Goal: Find specific page/section: Find specific page/section

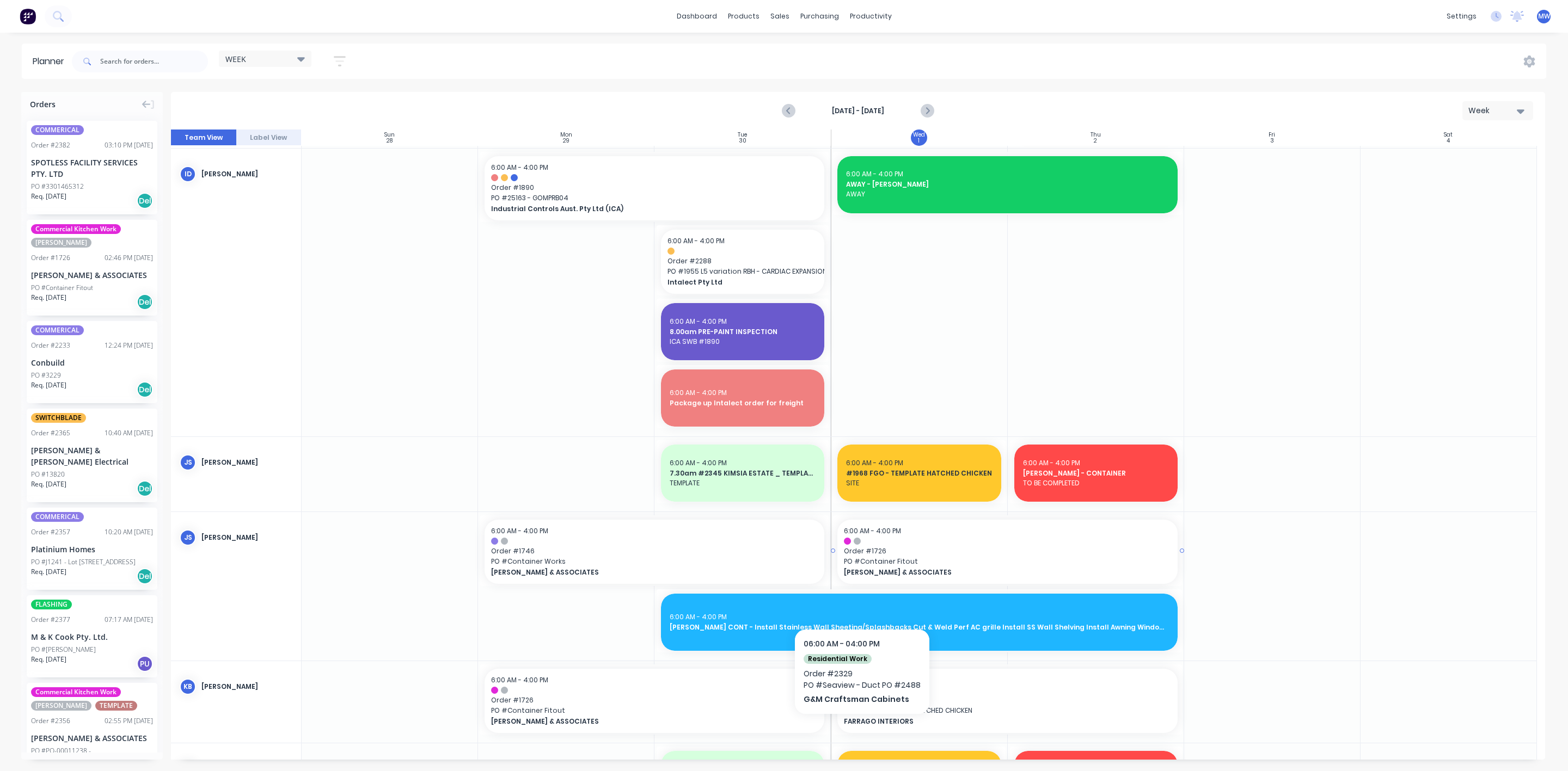
scroll to position [423, 0]
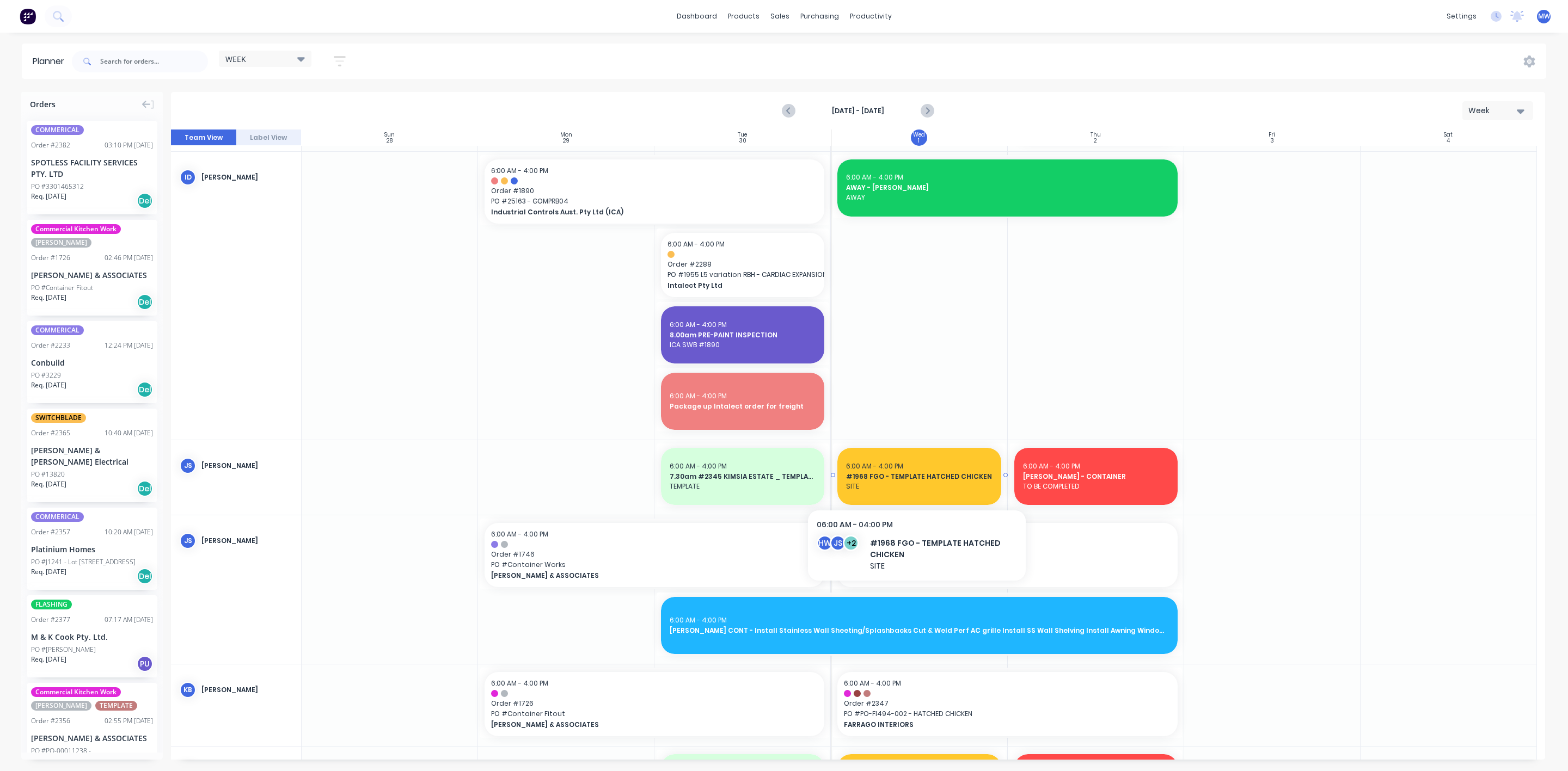
click at [905, 482] on span "SITE" at bounding box center [919, 487] width 146 height 10
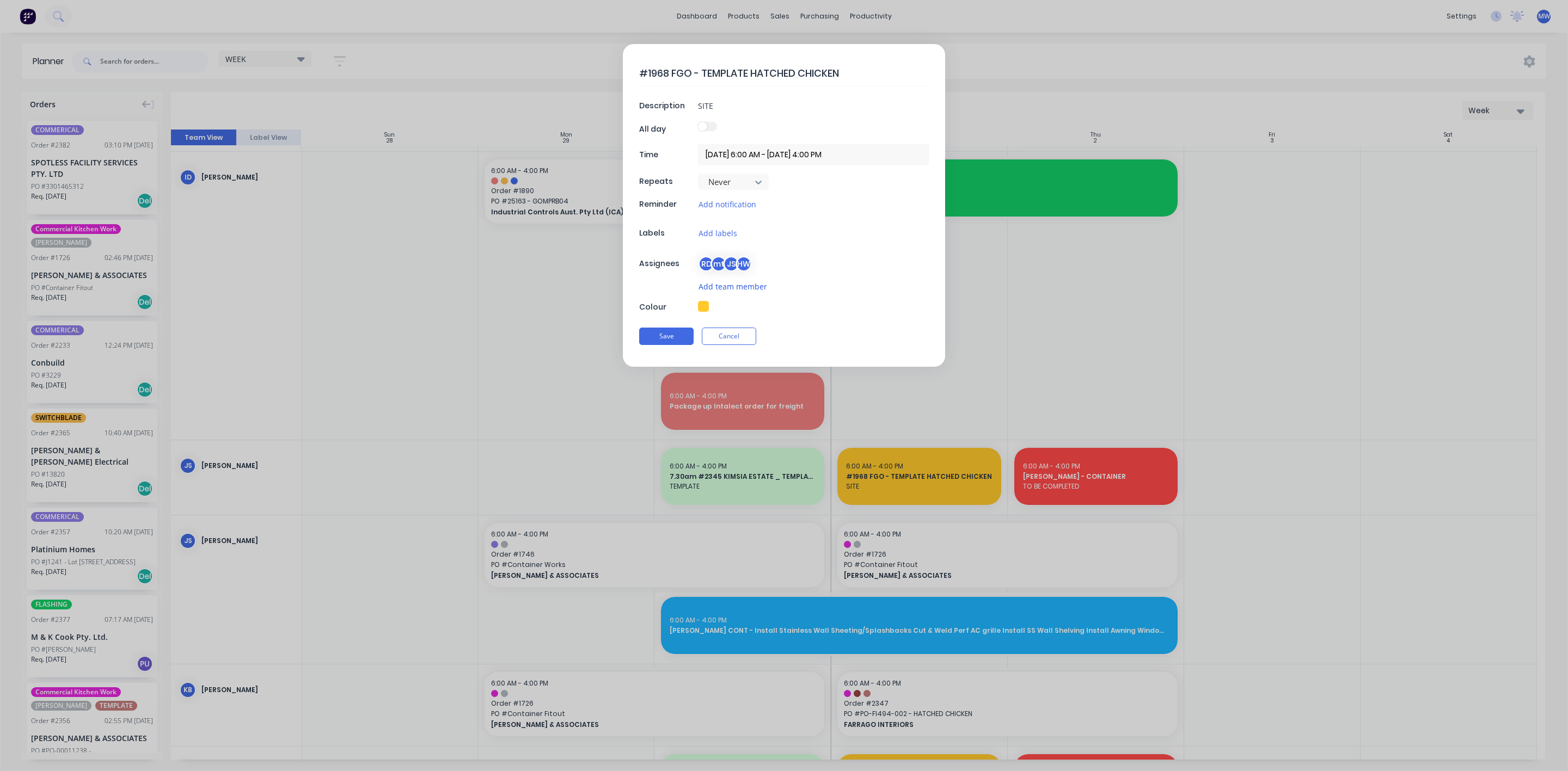
click at [735, 290] on button "Add team member" at bounding box center [732, 287] width 70 height 12
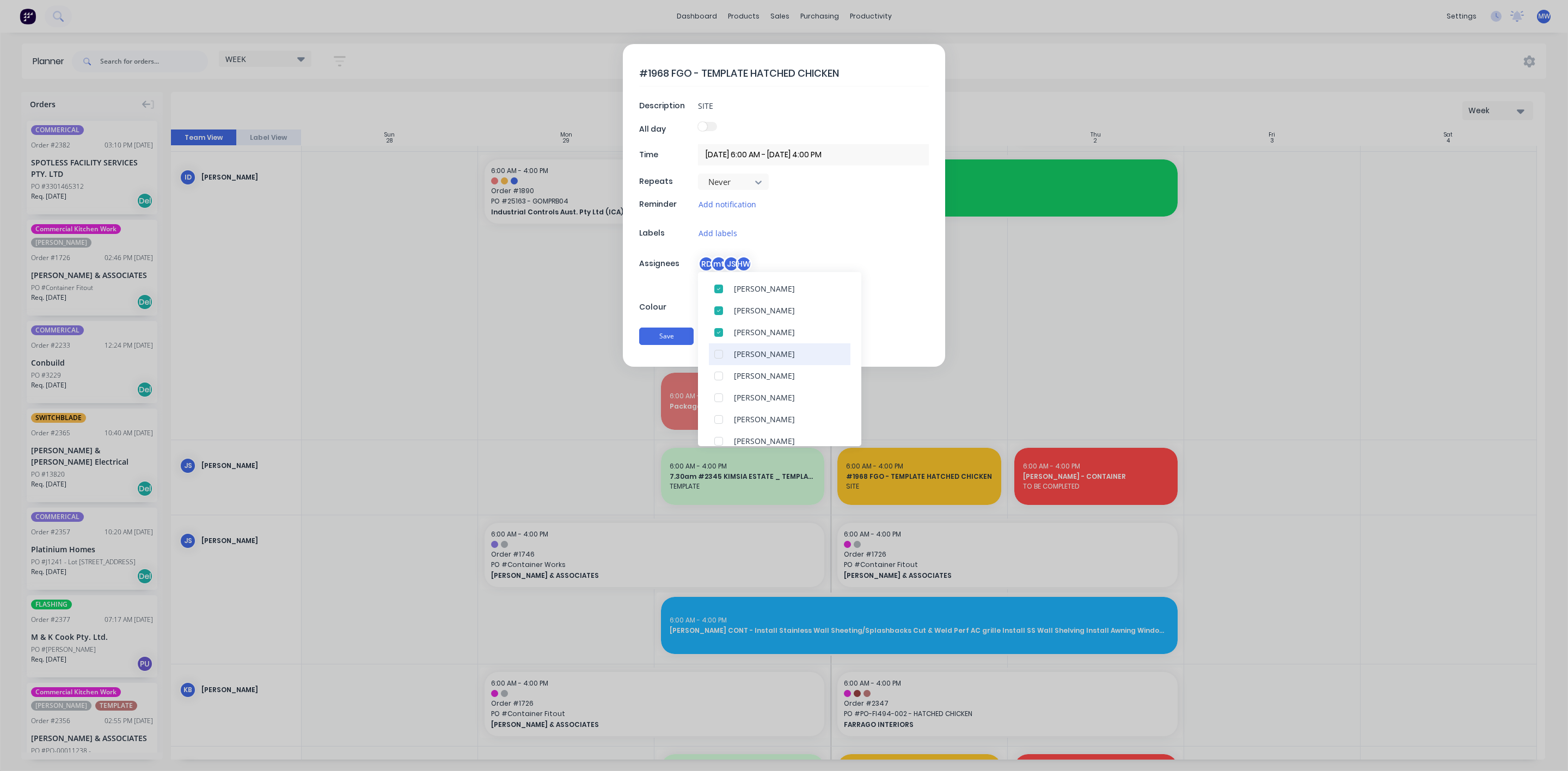
scroll to position [82, 0]
click at [721, 371] on div at bounding box center [718, 369] width 22 height 22
click at [719, 324] on div at bounding box center [718, 321] width 22 height 22
click at [652, 345] on button "Save" at bounding box center [666, 336] width 54 height 17
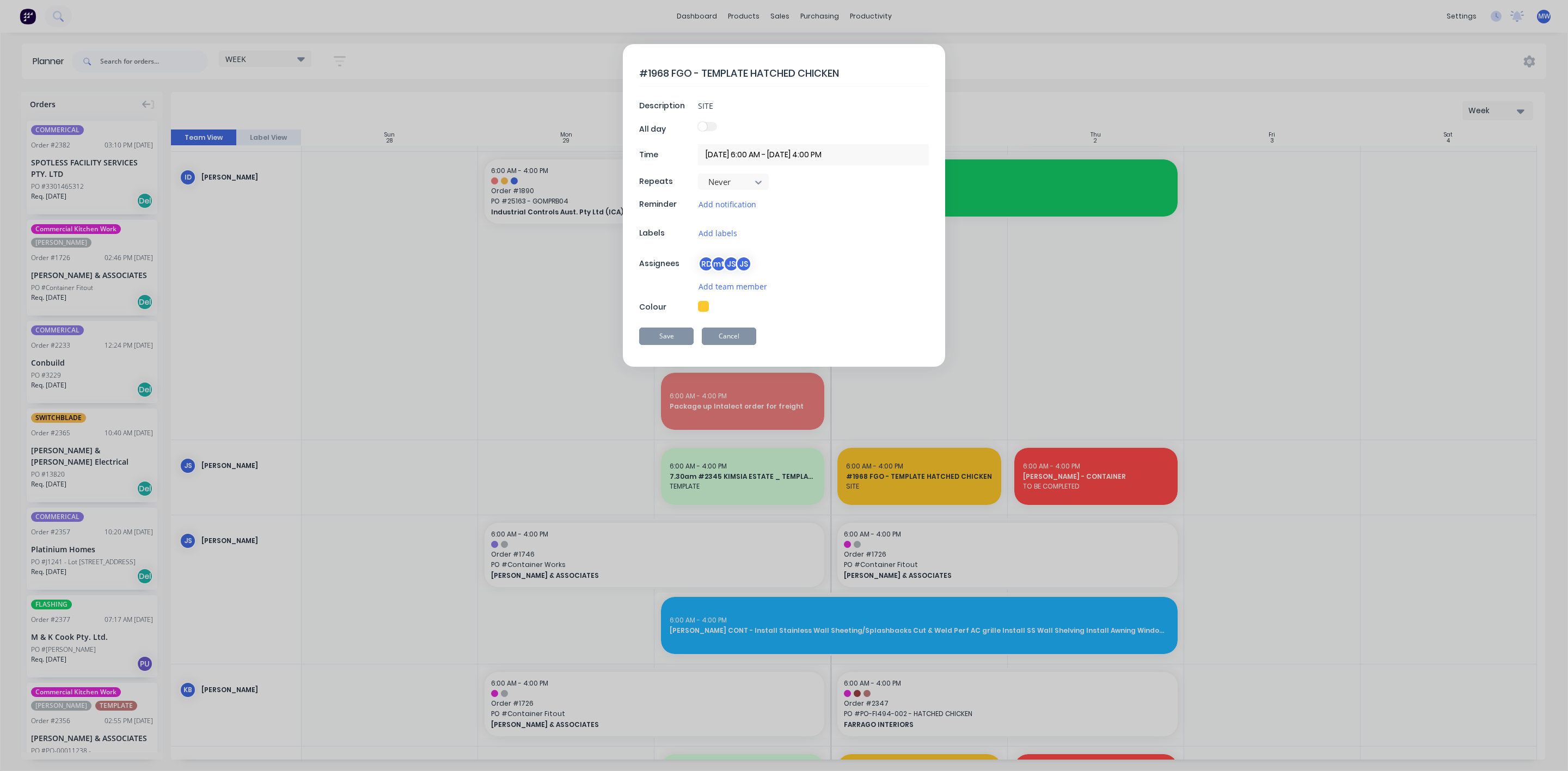
type textarea "x"
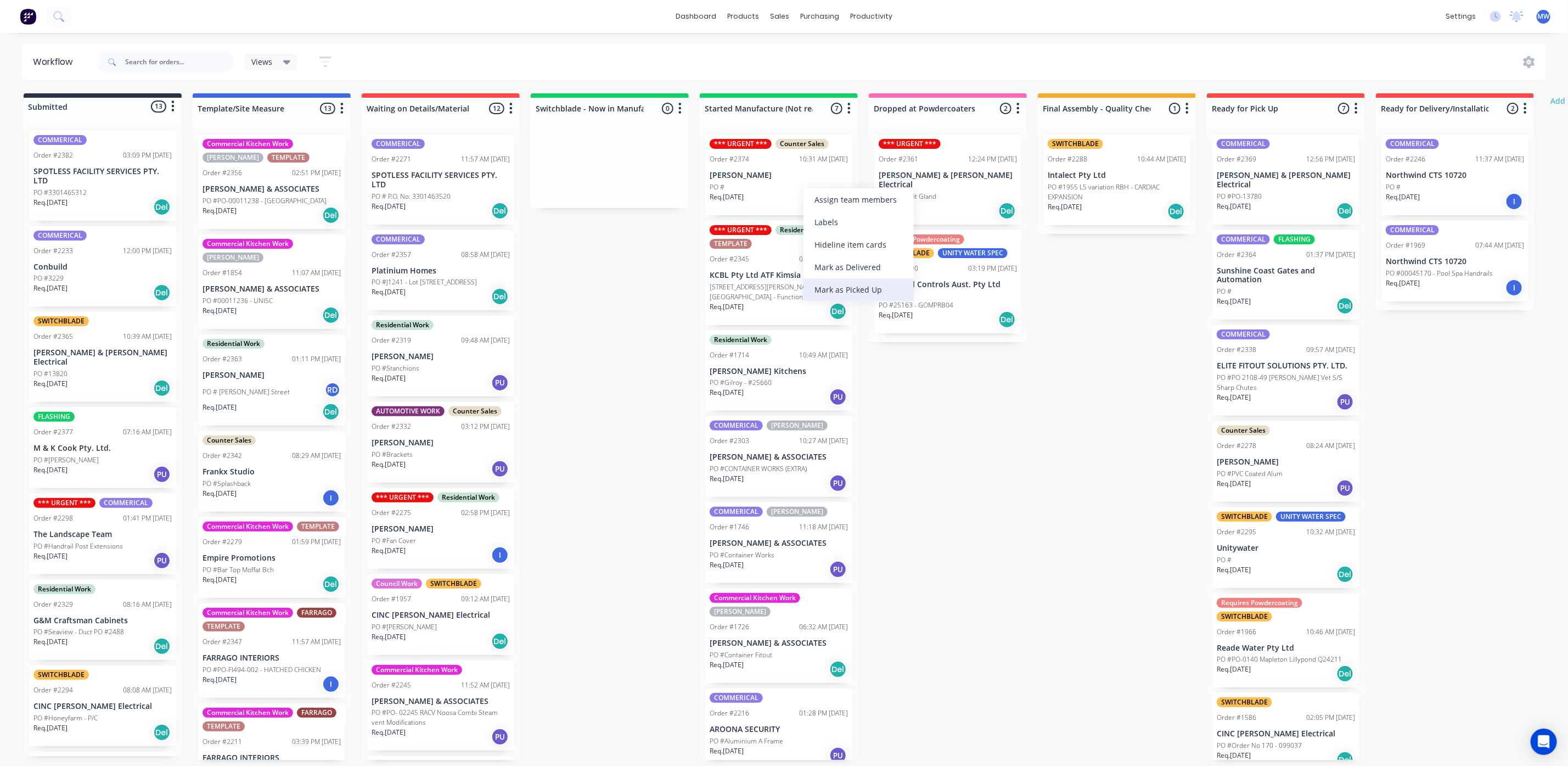
click at [853, 290] on div "Mark as Picked Up" at bounding box center [858, 290] width 110 height 22
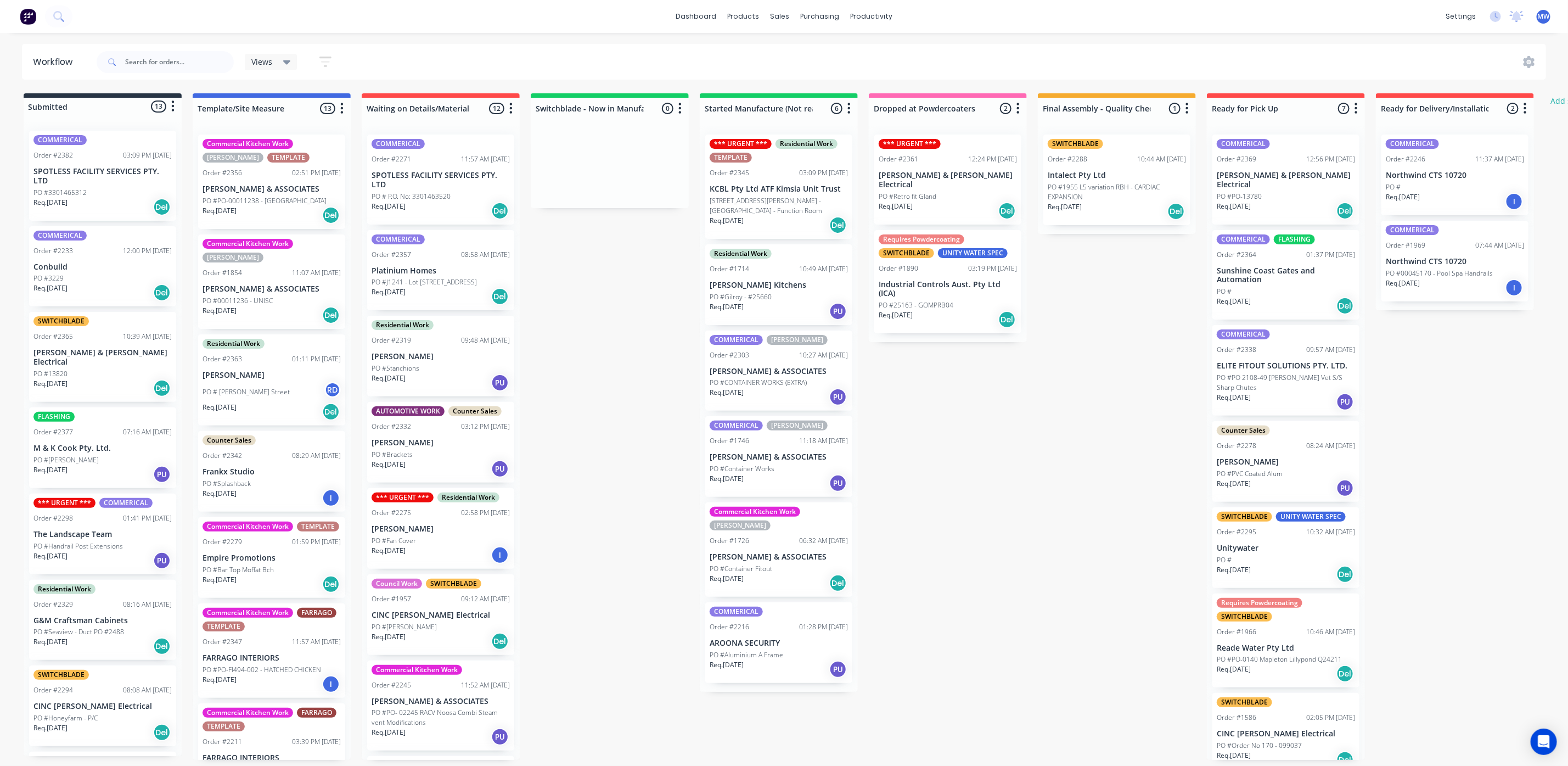
click at [67, 465] on p "Req. 09/10/25" at bounding box center [50, 470] width 34 height 10
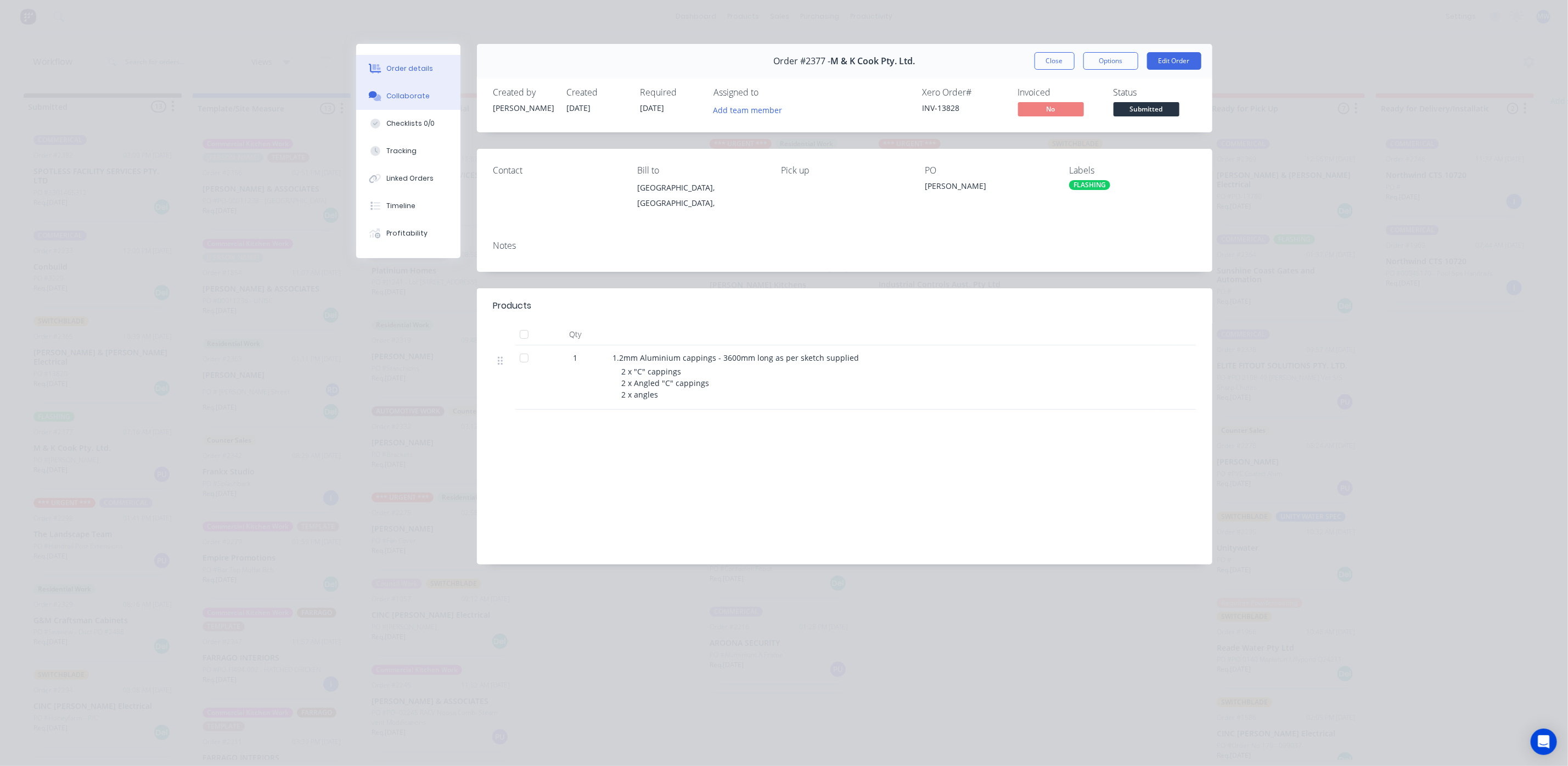
click at [399, 102] on button "Collaborate" at bounding box center [408, 96] width 104 height 27
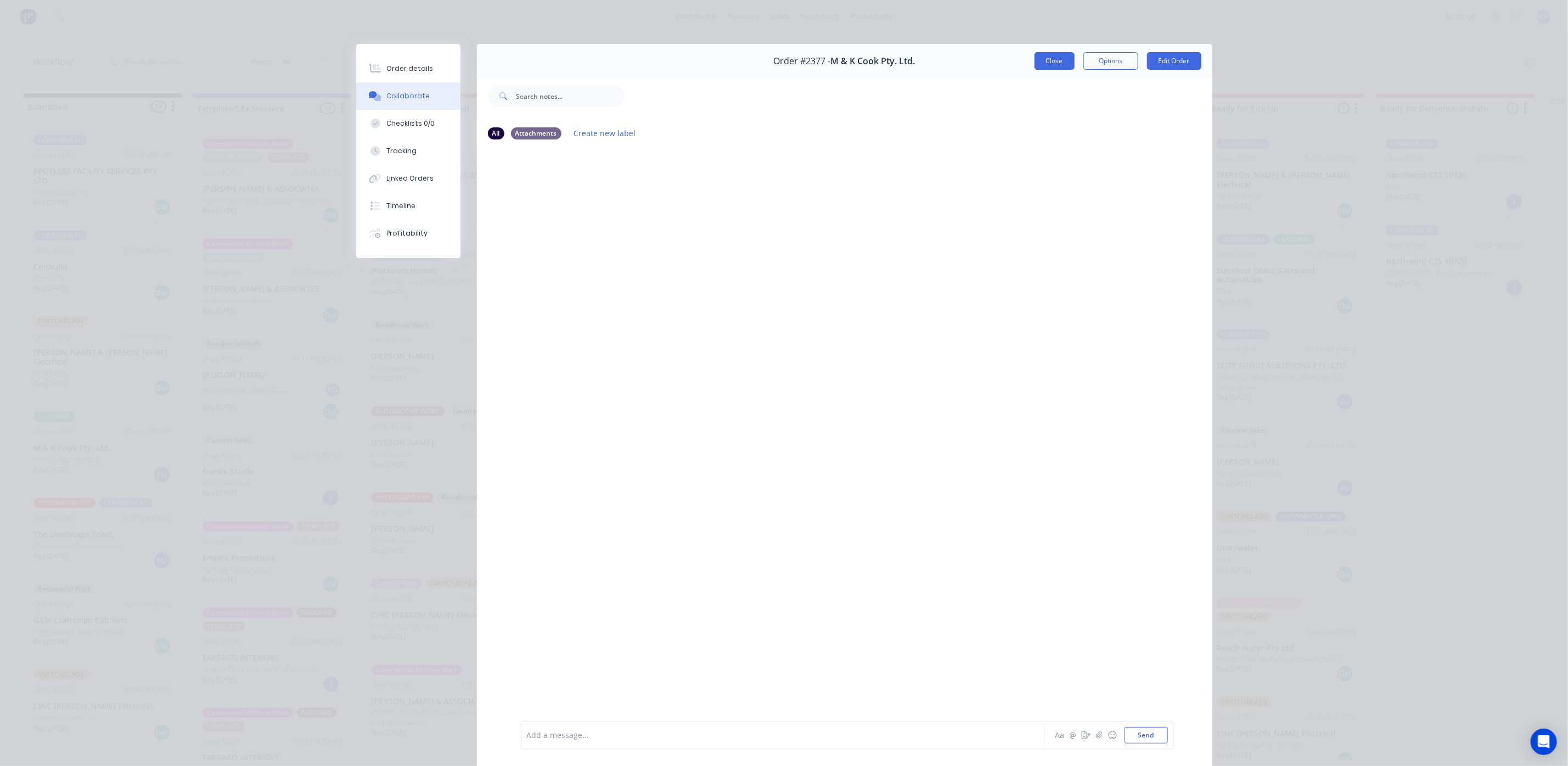
click at [1059, 64] on button "Close" at bounding box center [1055, 61] width 40 height 17
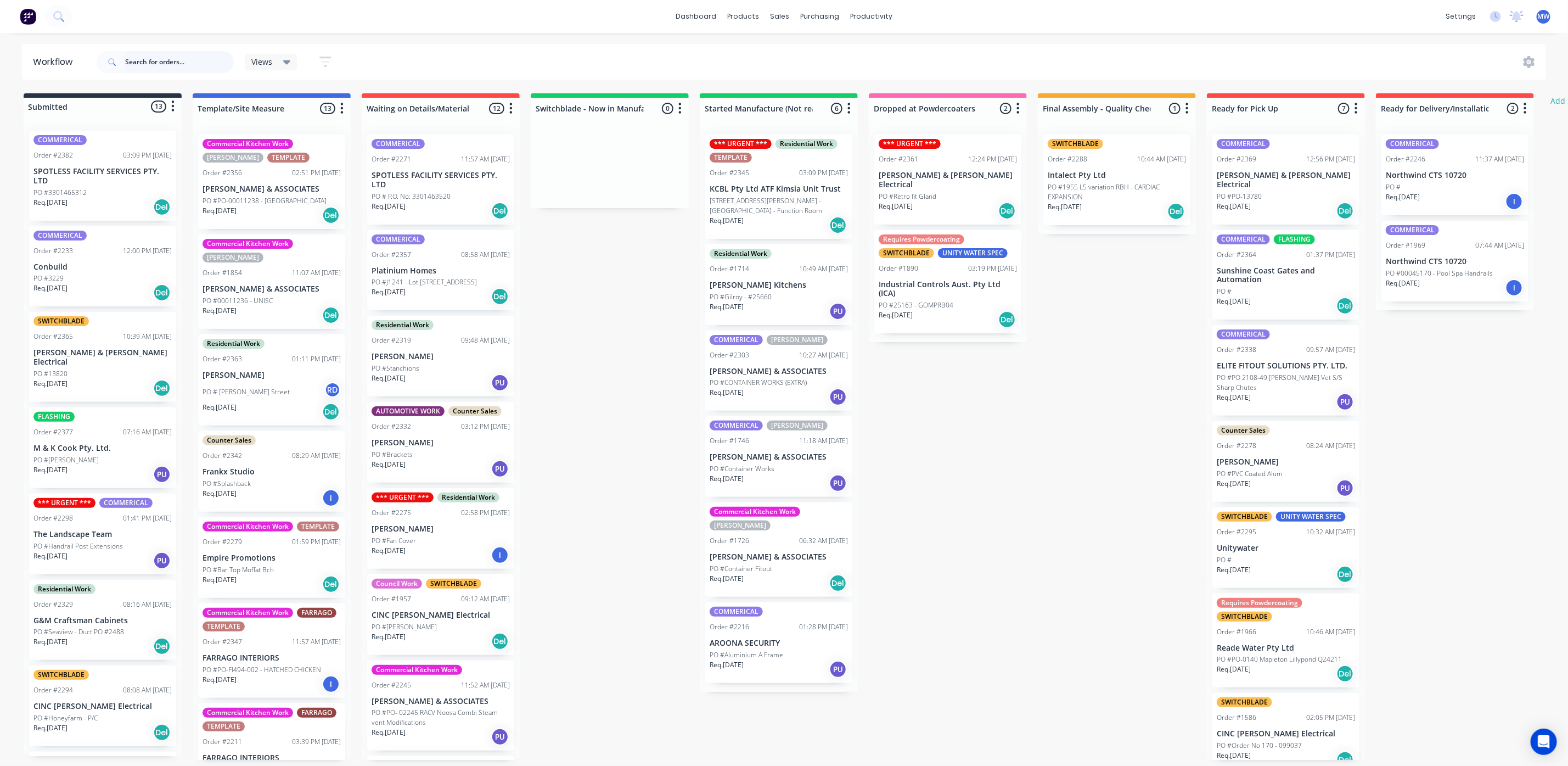
click at [168, 67] on input "text" at bounding box center [179, 62] width 108 height 22
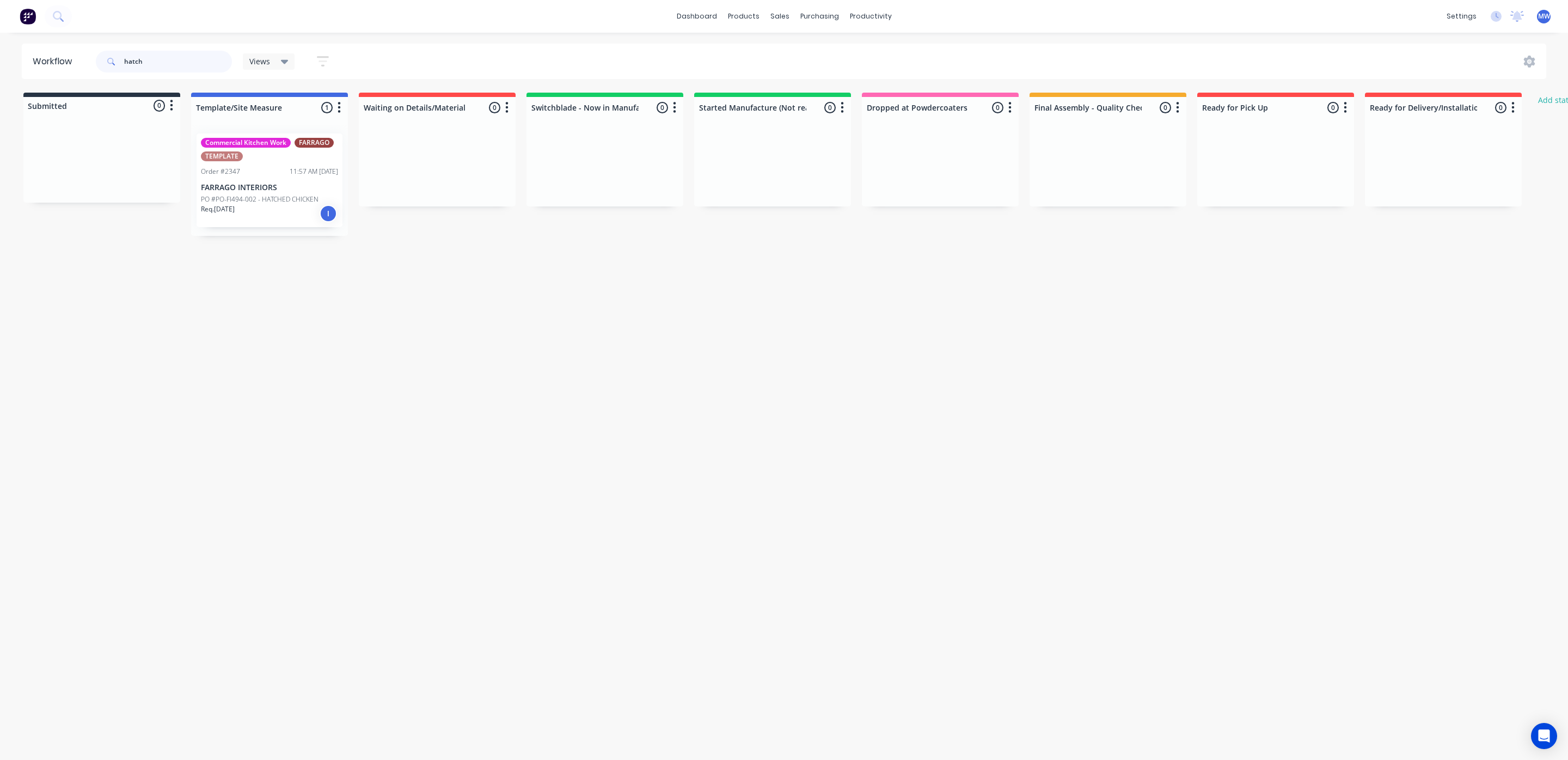
type input "hatch"
click at [285, 209] on div "Req. 18/09/25 I" at bounding box center [269, 213] width 137 height 19
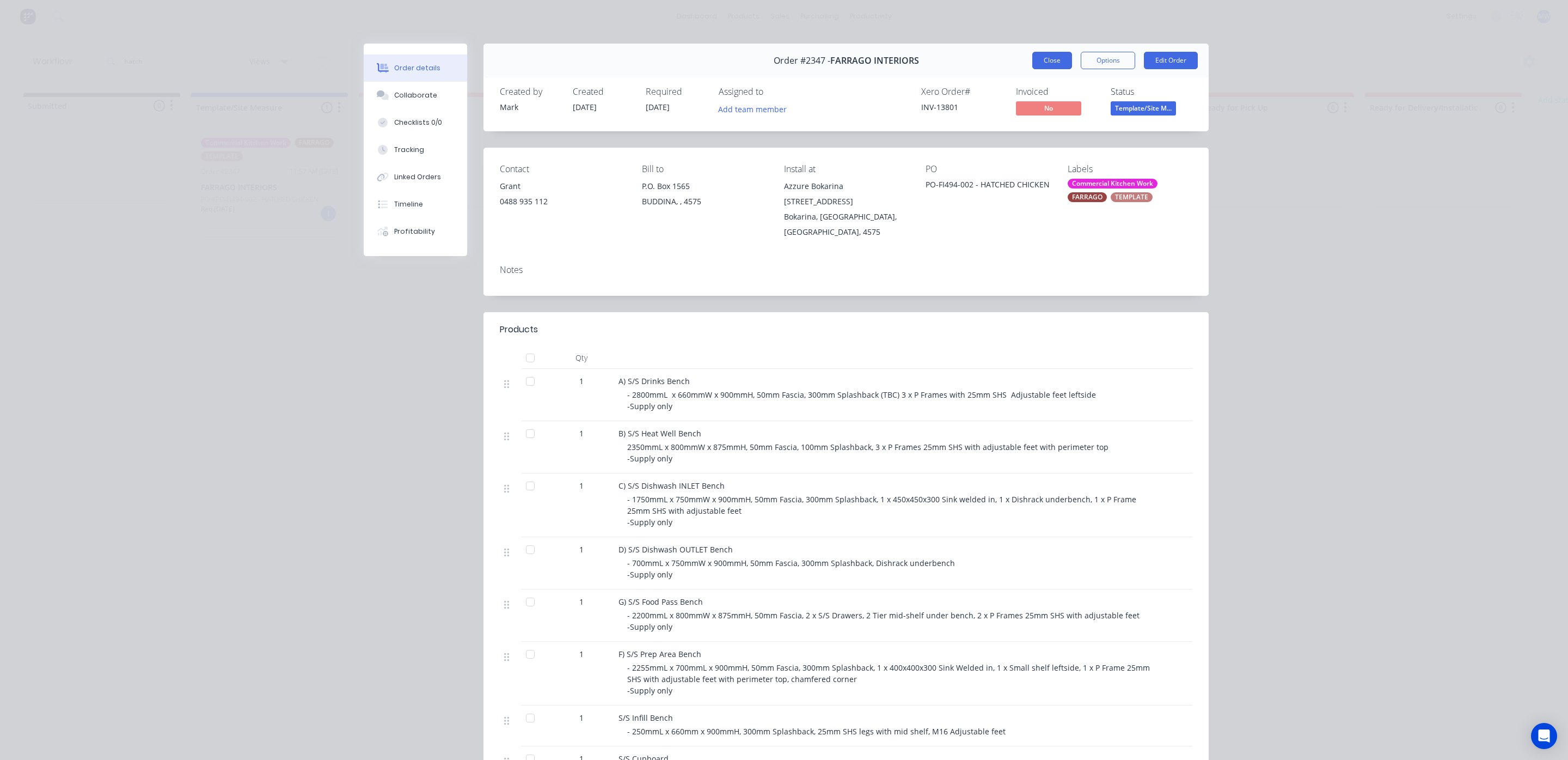
click at [1054, 54] on button "Close" at bounding box center [1052, 61] width 40 height 17
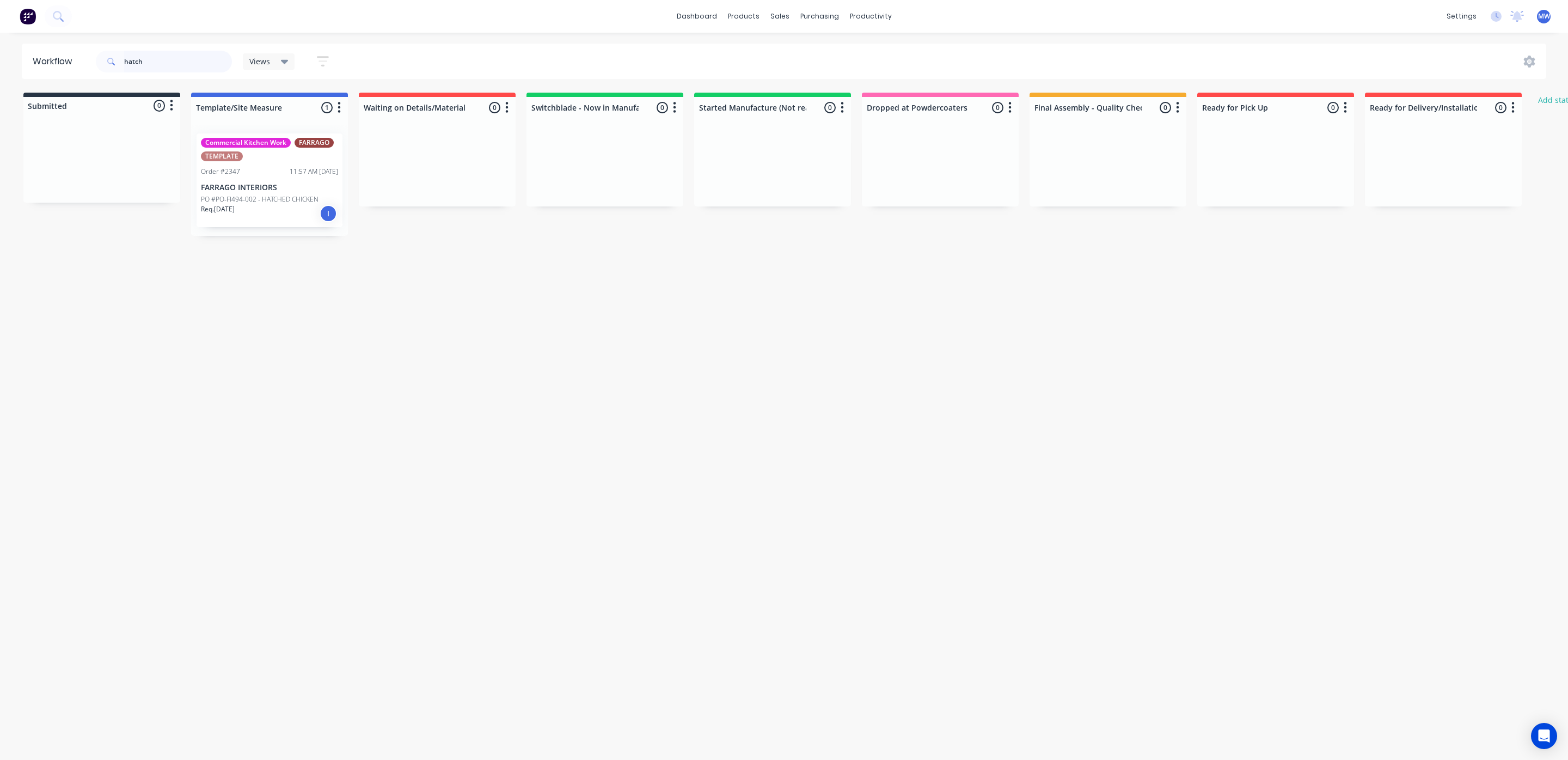
drag, startPoint x: 166, startPoint y: 59, endPoint x: 75, endPoint y: 59, distance: 91.0
click at [75, 59] on header "Workflow hatch Views Save new view None (Default) edit SCSM - MAIN edit SUNCOAS…" at bounding box center [784, 61] width 1525 height 35
type input "platinum"
click at [794, 48] on div at bounding box center [787, 53] width 16 height 10
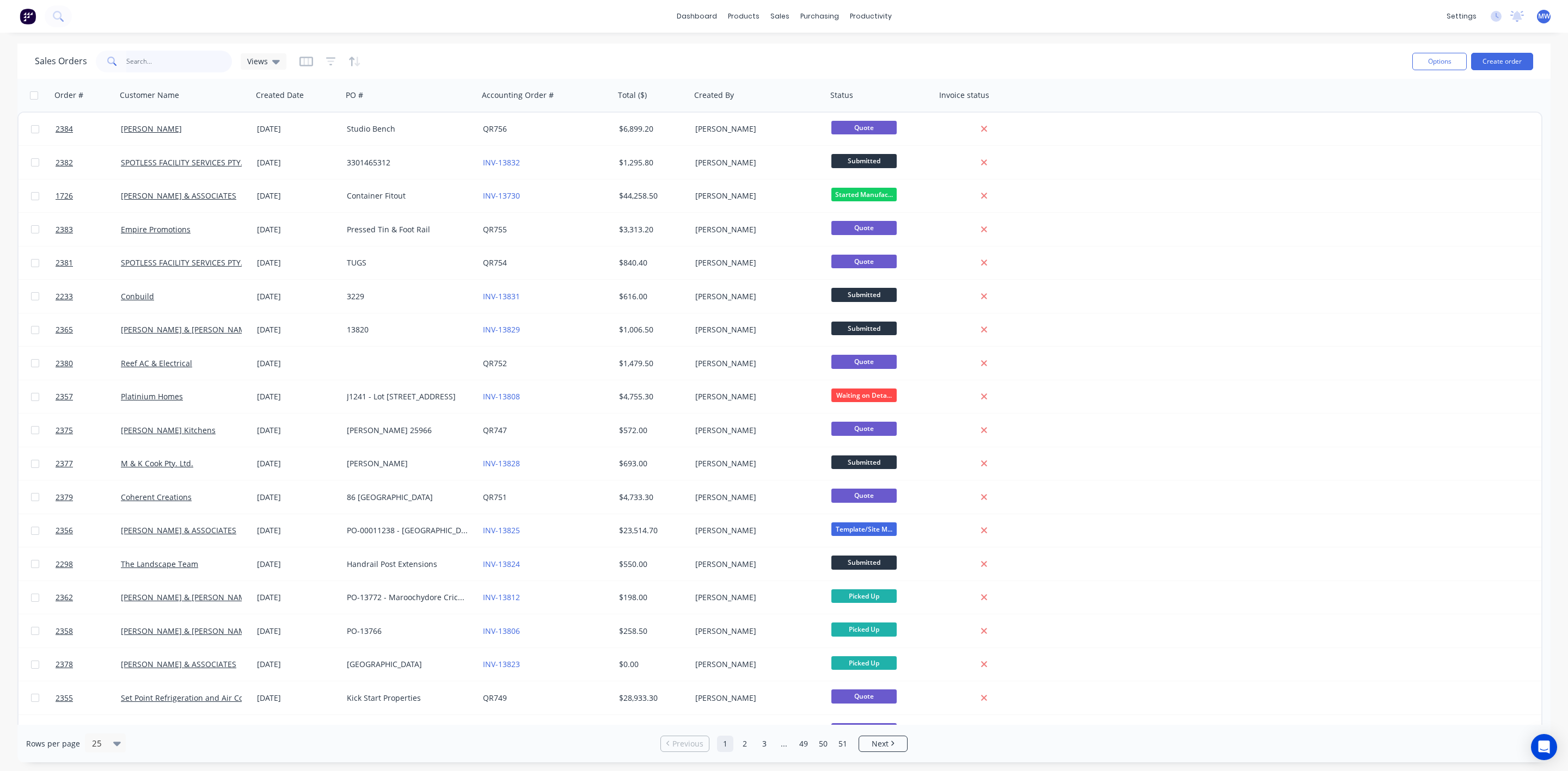
click at [166, 54] on input "text" at bounding box center [179, 61] width 106 height 22
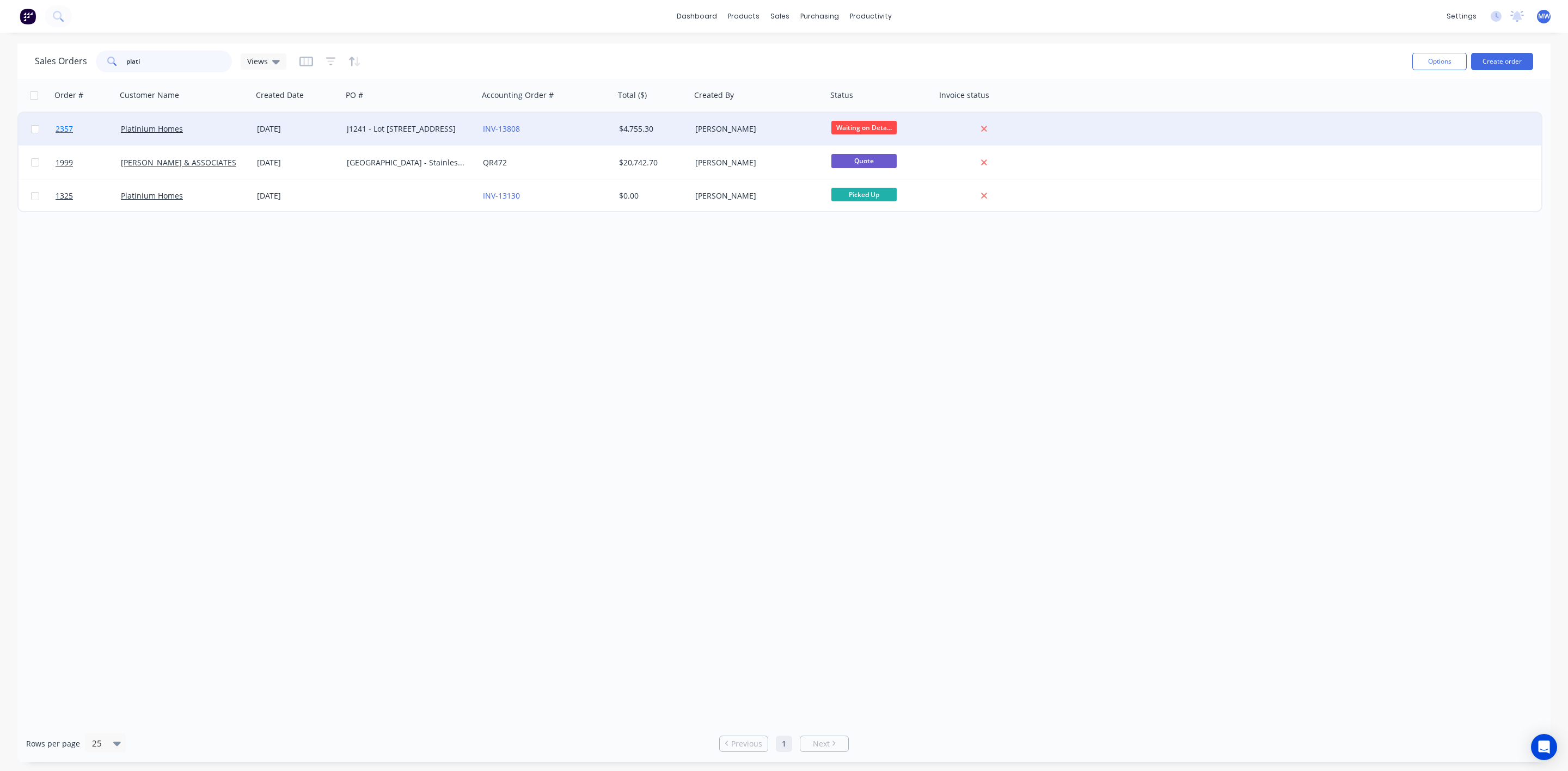
type input "plati"
click at [64, 130] on span "2357" at bounding box center [64, 129] width 17 height 11
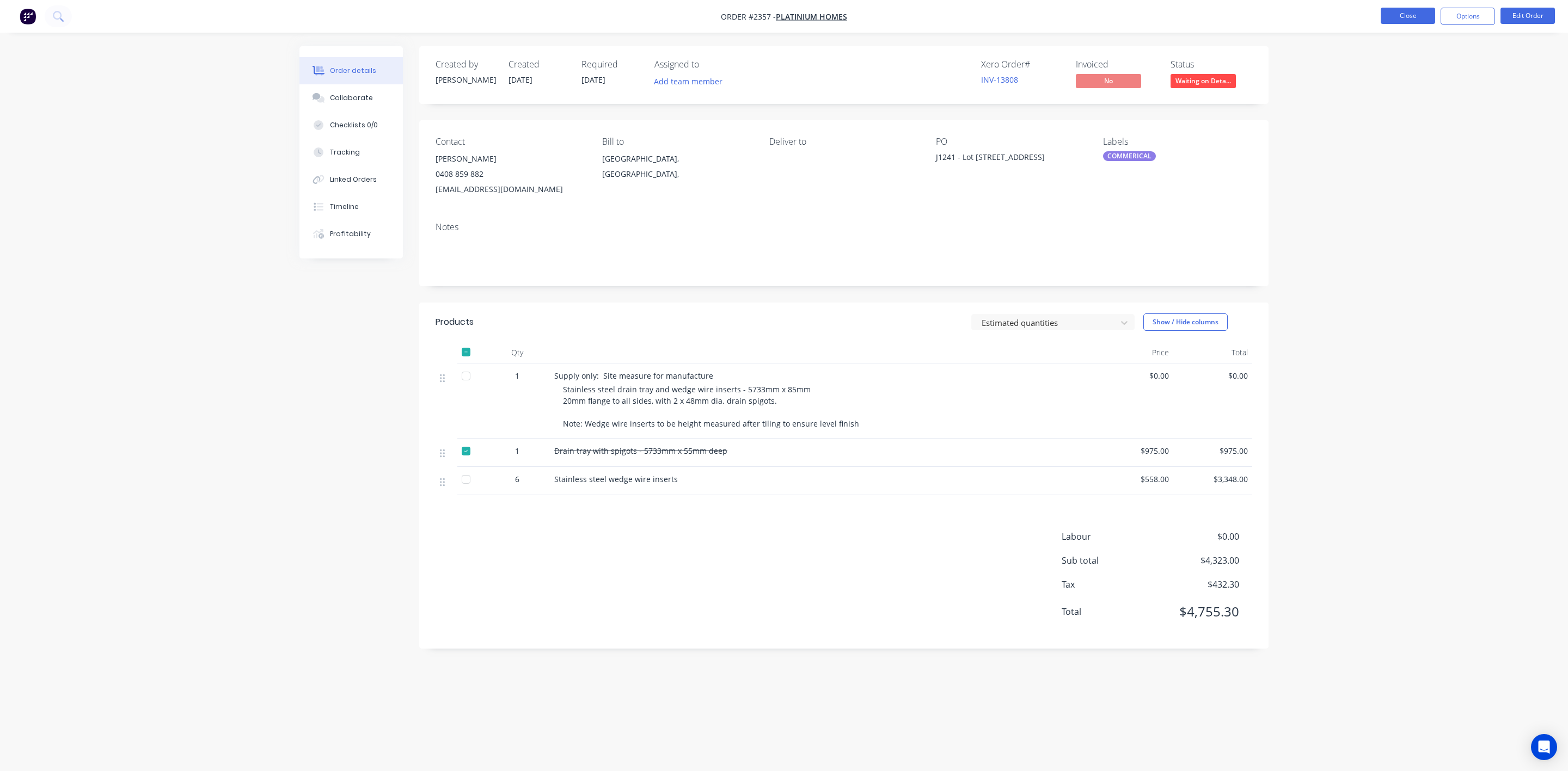
click at [1407, 19] on button "Close" at bounding box center [1408, 15] width 54 height 16
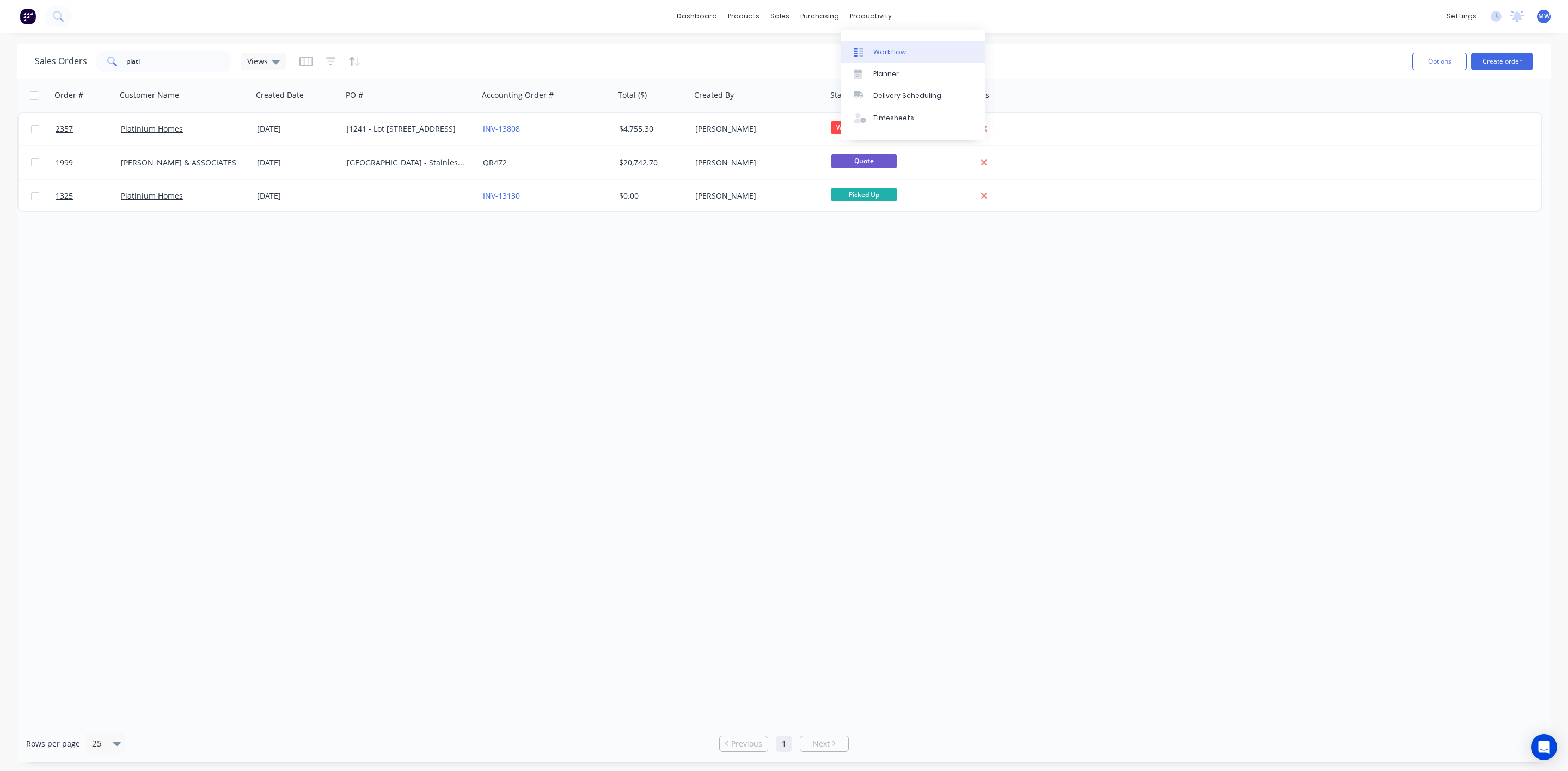
click at [867, 51] on div at bounding box center [862, 53] width 16 height 10
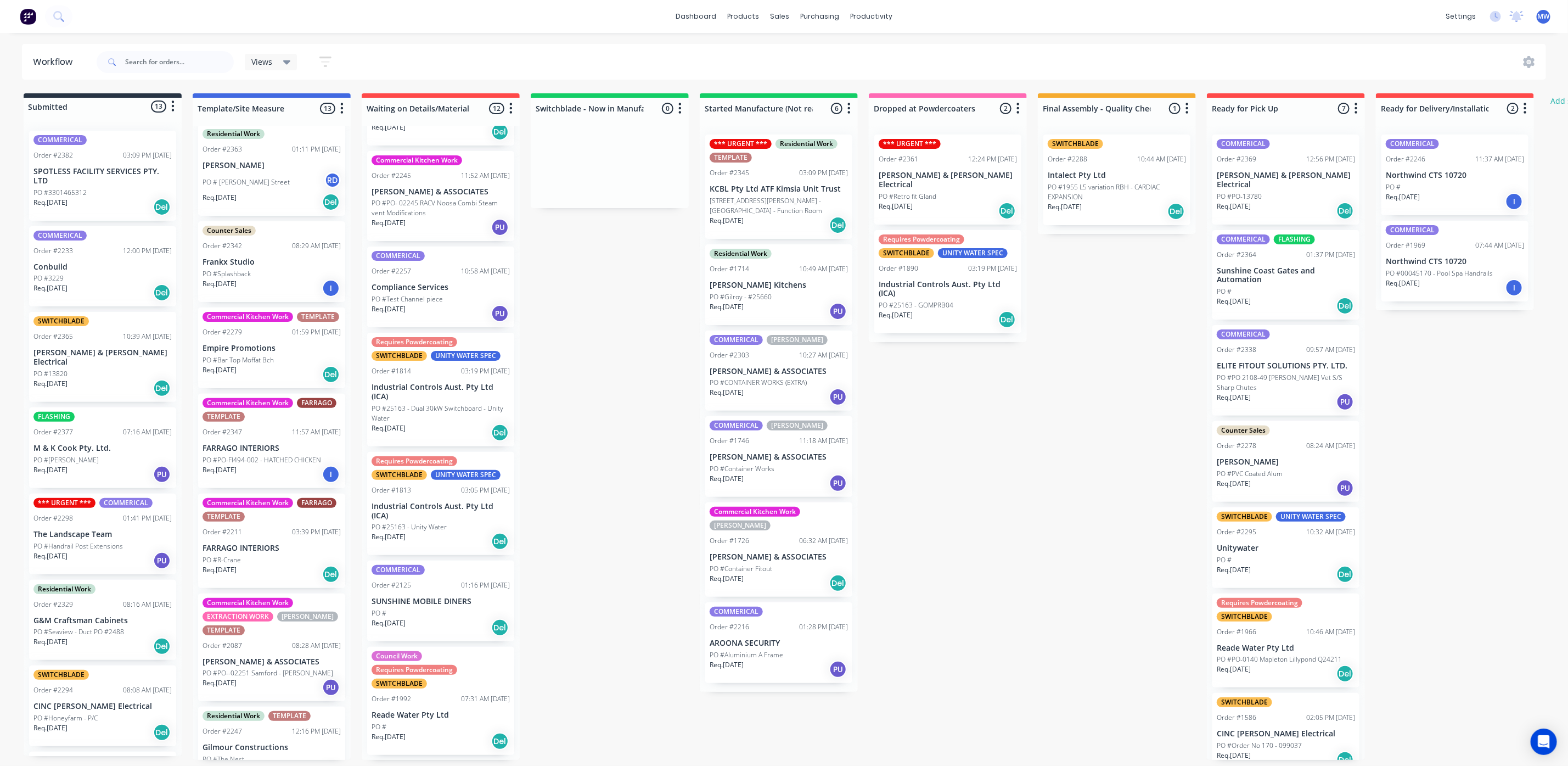
scroll to position [247, 0]
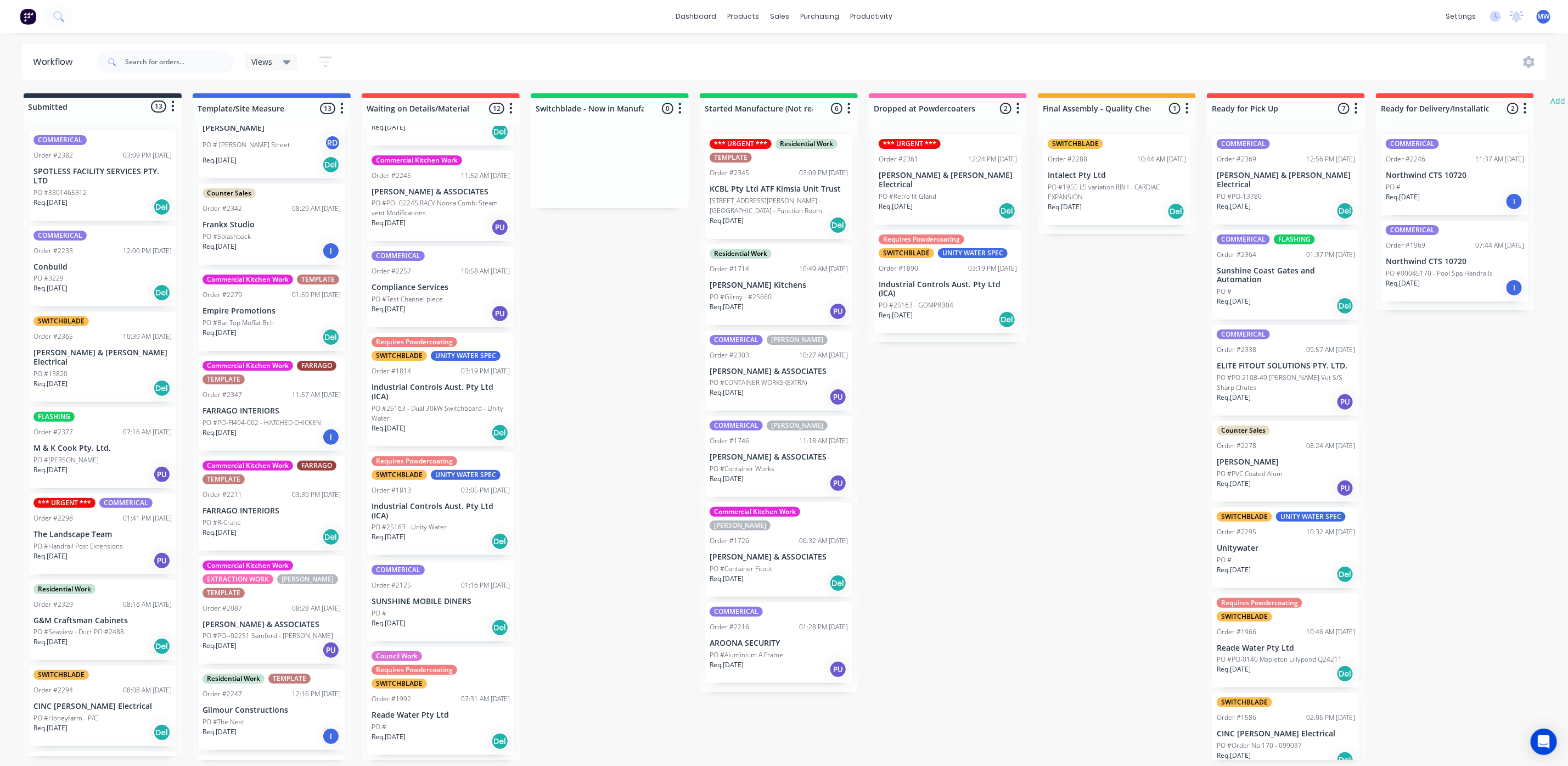
click at [277, 434] on div "Req. 18/09/25 I" at bounding box center [272, 437] width 138 height 19
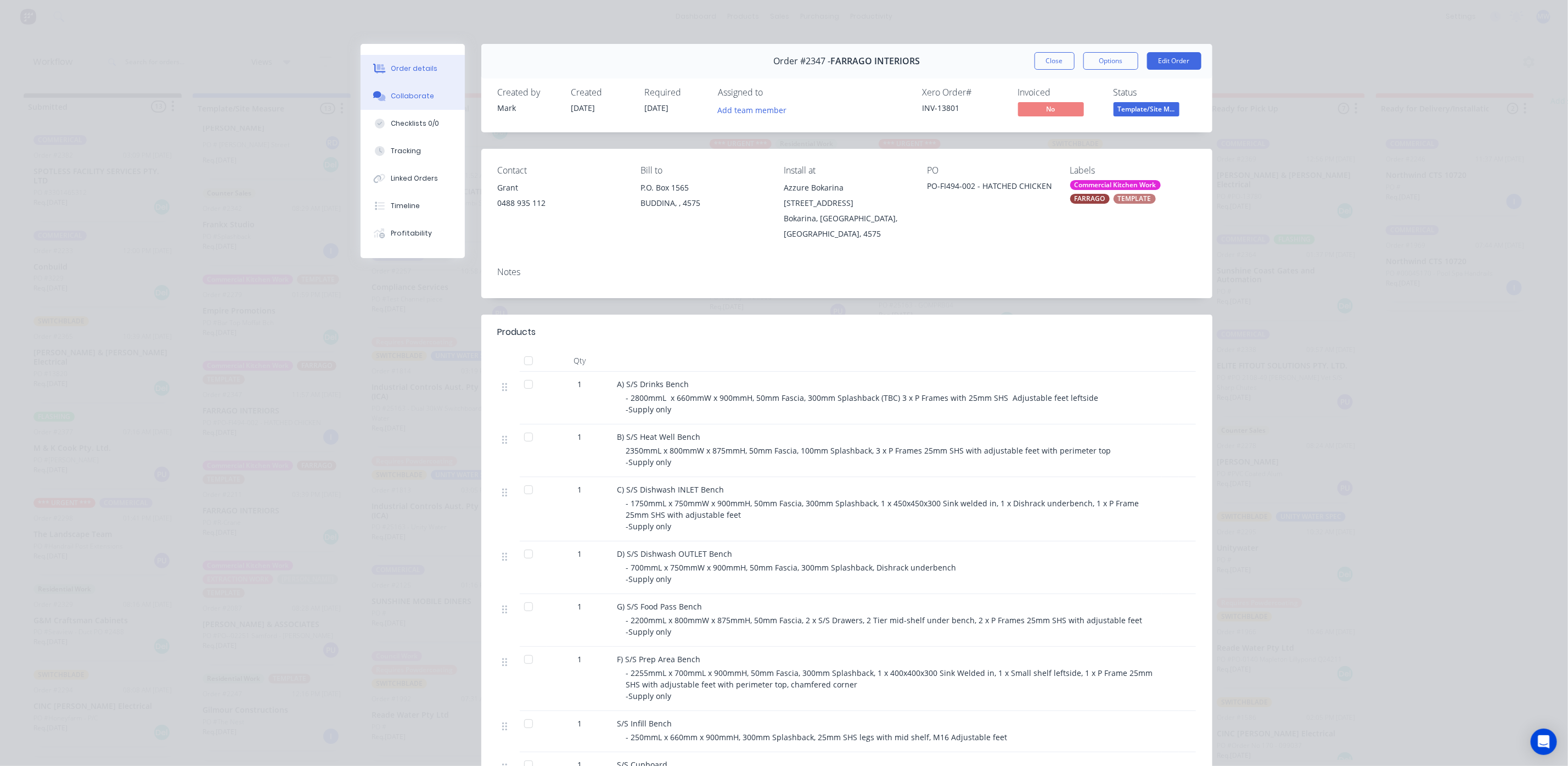
click at [409, 99] on div "Collaborate" at bounding box center [412, 96] width 44 height 10
